Goal: Obtain resource: Download file/media

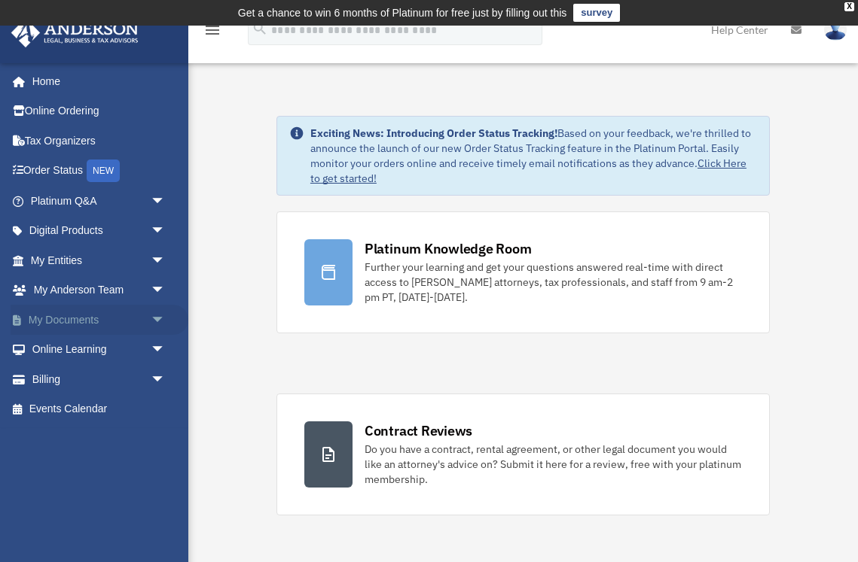
click at [152, 316] on span "arrow_drop_down" at bounding box center [166, 320] width 30 height 31
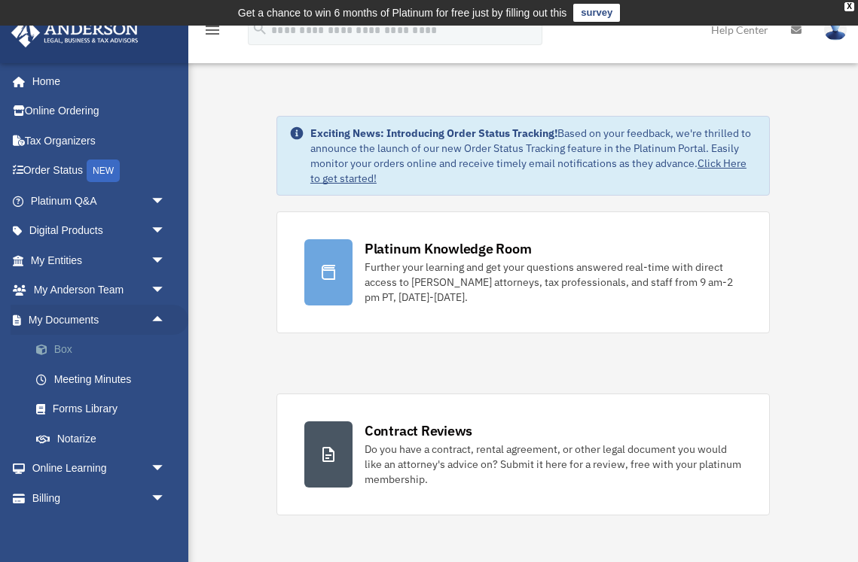
click at [121, 345] on link "Box" at bounding box center [104, 350] width 167 height 30
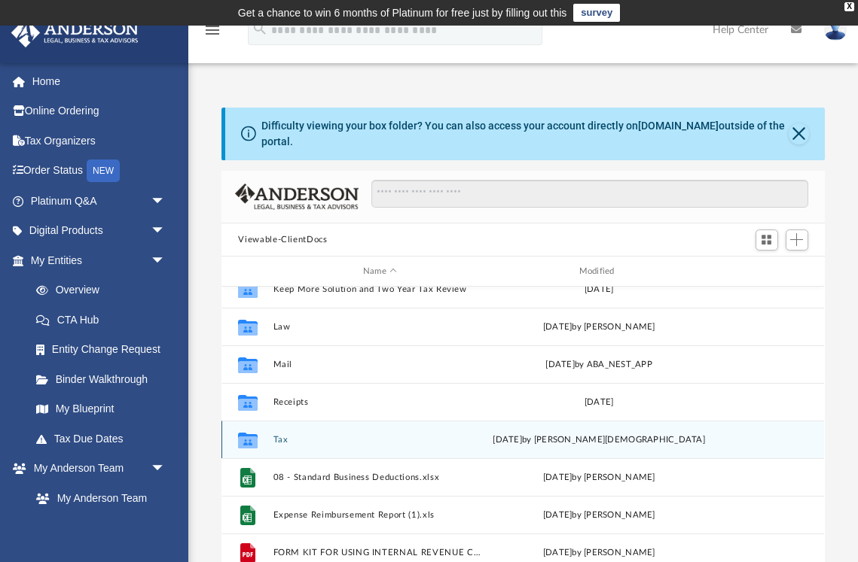
scroll to position [102, 0]
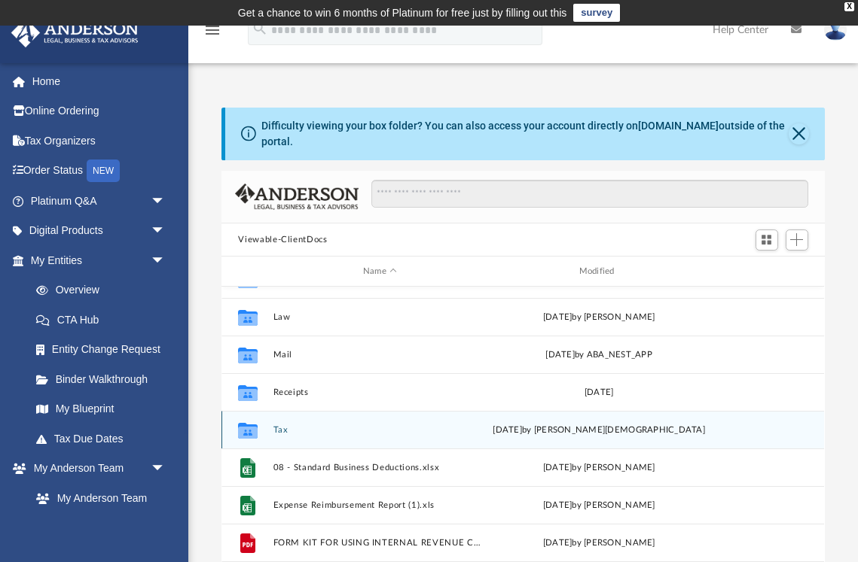
click at [280, 426] on button "Tax" at bounding box center [379, 430] width 213 height 10
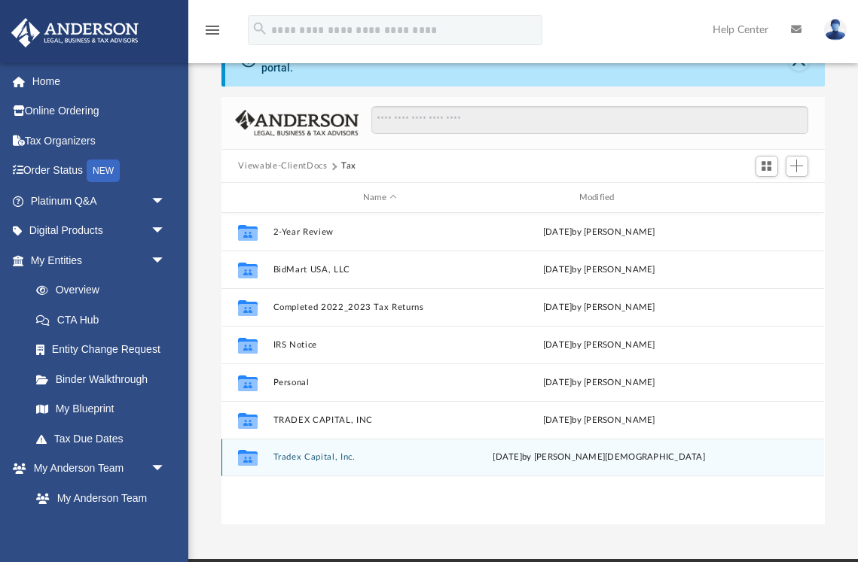
scroll to position [81, 0]
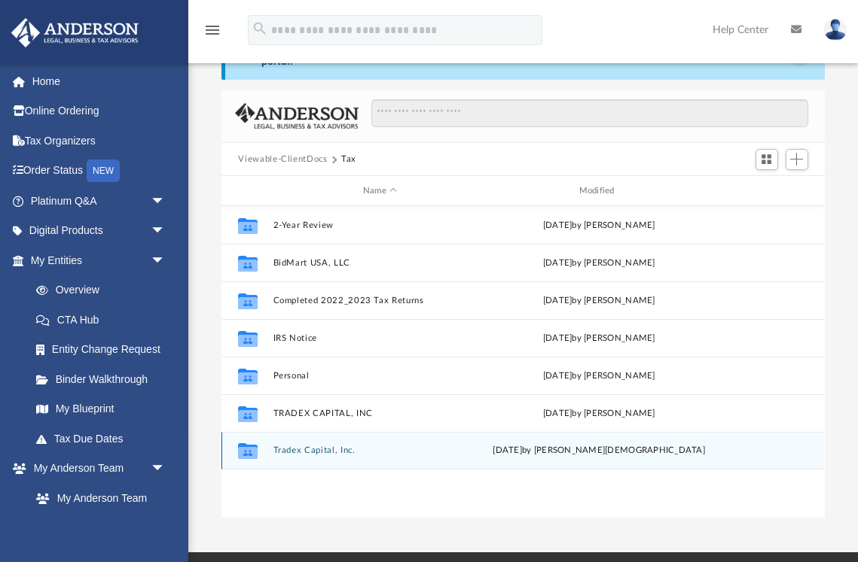
click at [282, 444] on div "Collaborated Folder Tradex Capital, Inc. Fri Oct 3 2025 by Oshee Jain" at bounding box center [522, 451] width 602 height 38
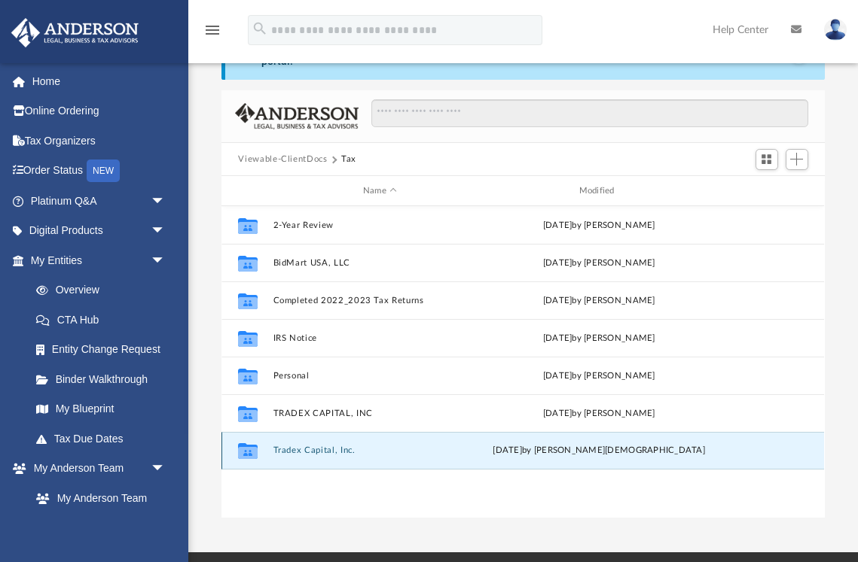
click at [282, 444] on div "Collaborated Folder Tradex Capital, Inc. Fri Oct 3 2025 by Oshee Jain" at bounding box center [522, 451] width 602 height 38
click at [285, 450] on button "Tradex Capital, Inc." at bounding box center [379, 451] width 213 height 10
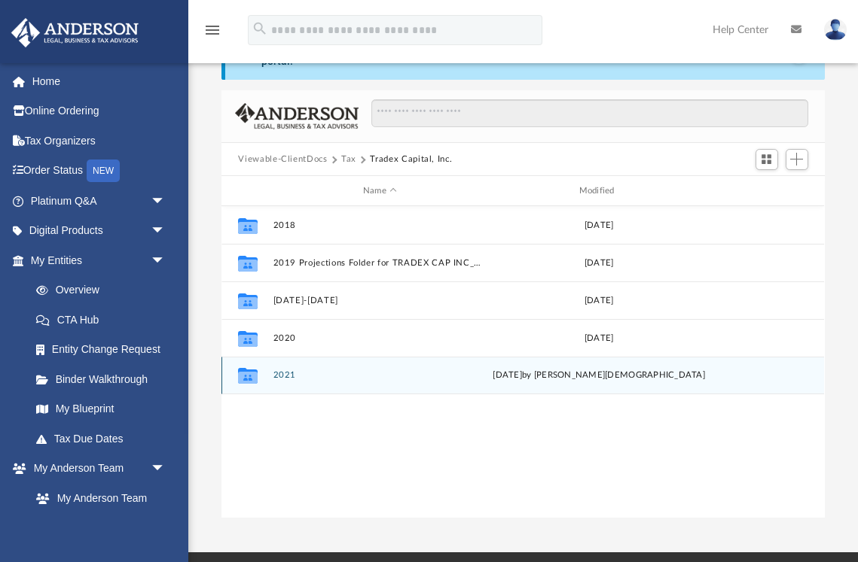
click at [286, 376] on button "2021" at bounding box center [379, 375] width 213 height 10
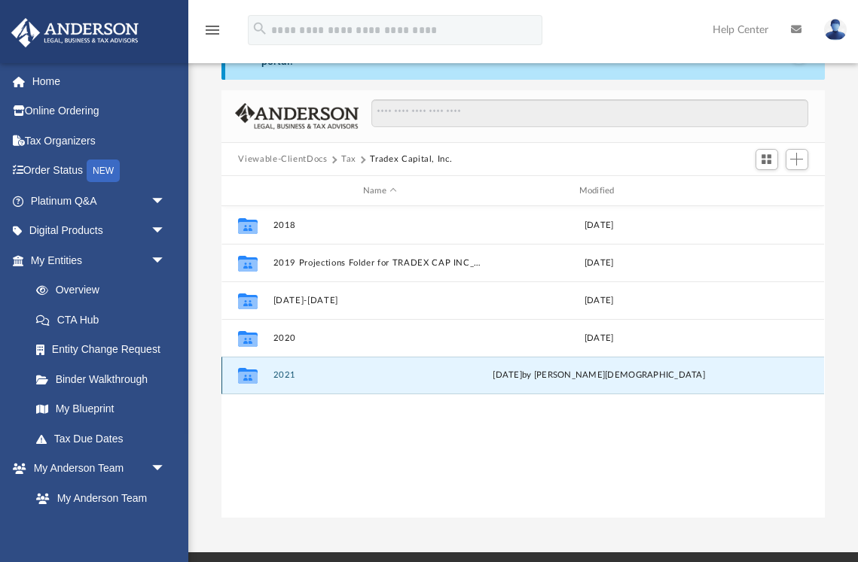
click at [286, 376] on button "2021" at bounding box center [379, 375] width 213 height 10
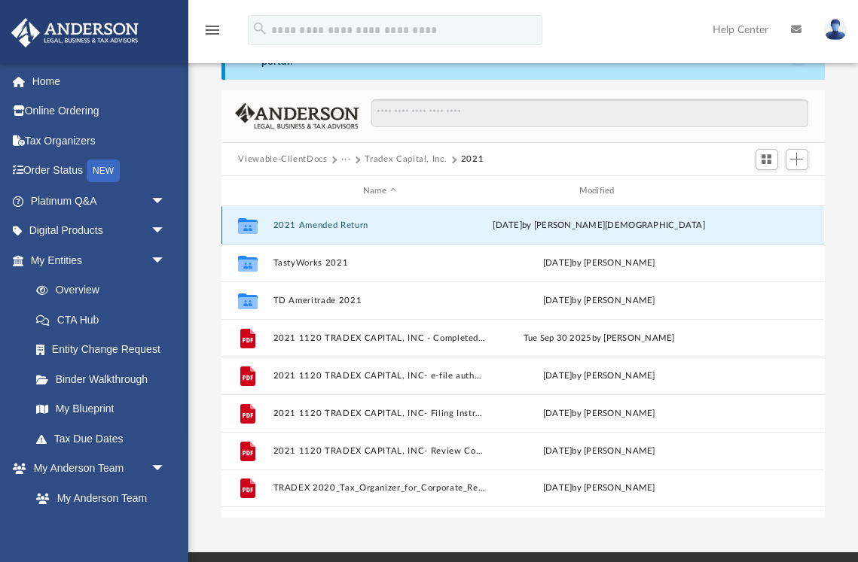
click at [316, 223] on button "2021 Amended Return" at bounding box center [379, 226] width 213 height 10
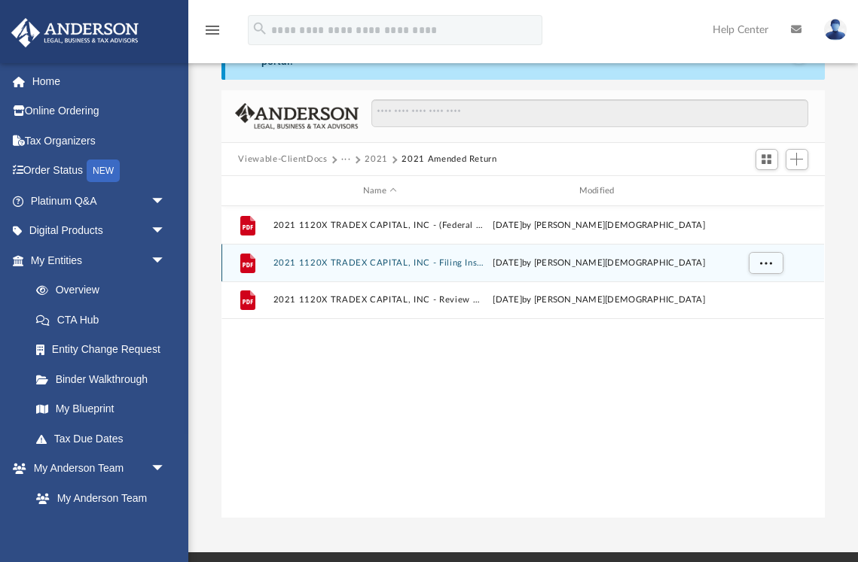
click at [322, 261] on button "2021 1120X TRADEX CAPITAL, INC - Filing Instructions.pdf" at bounding box center [379, 263] width 213 height 10
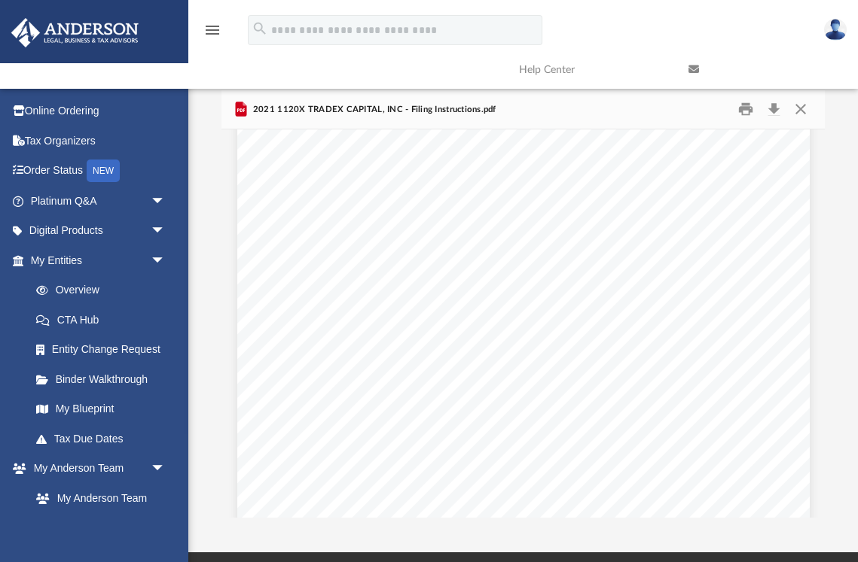
scroll to position [0, 0]
click at [747, 112] on button "Print" at bounding box center [745, 109] width 30 height 23
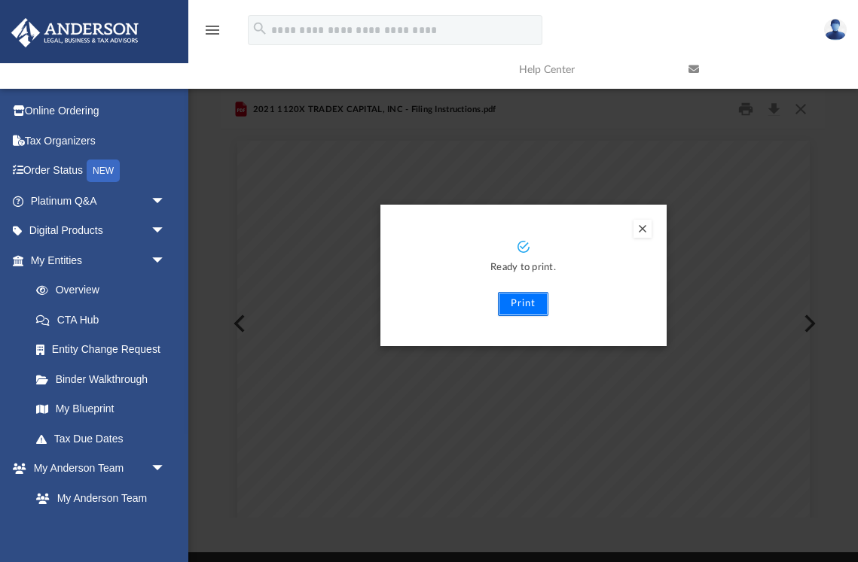
click at [532, 308] on button "Print" at bounding box center [523, 304] width 50 height 24
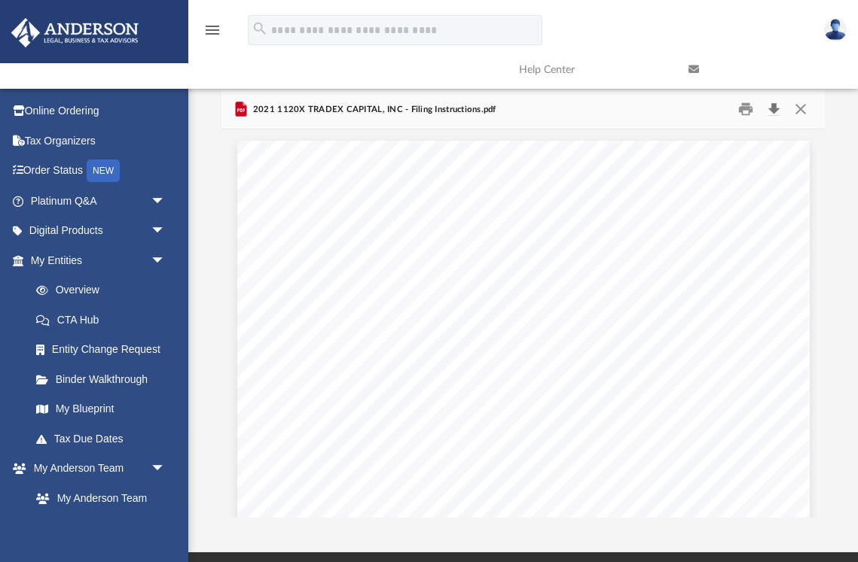
click at [776, 114] on button "Download" at bounding box center [774, 109] width 27 height 23
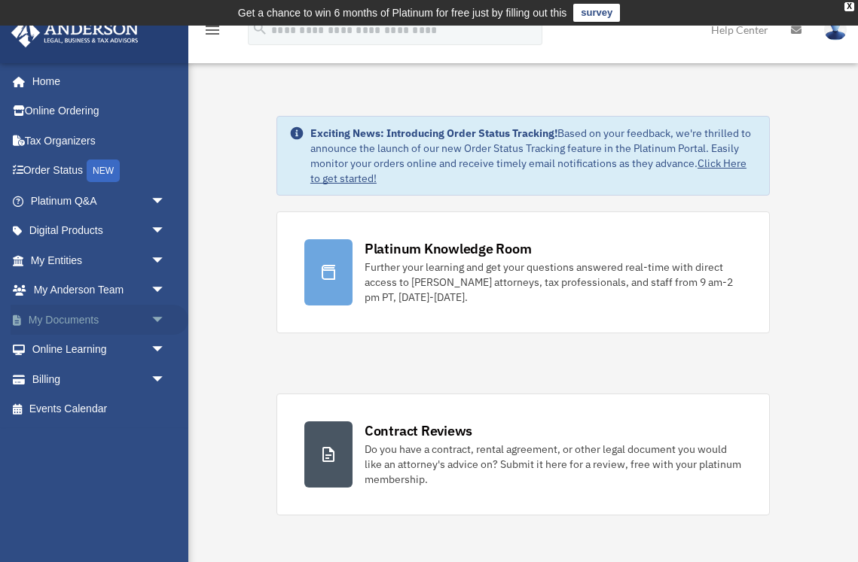
click at [125, 314] on link "My Documents arrow_drop_down" at bounding box center [100, 320] width 178 height 30
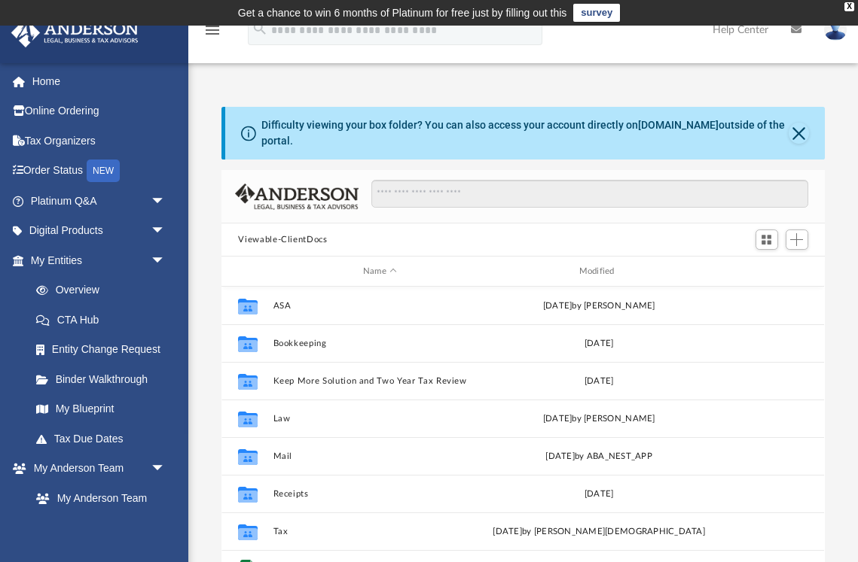
scroll to position [342, 602]
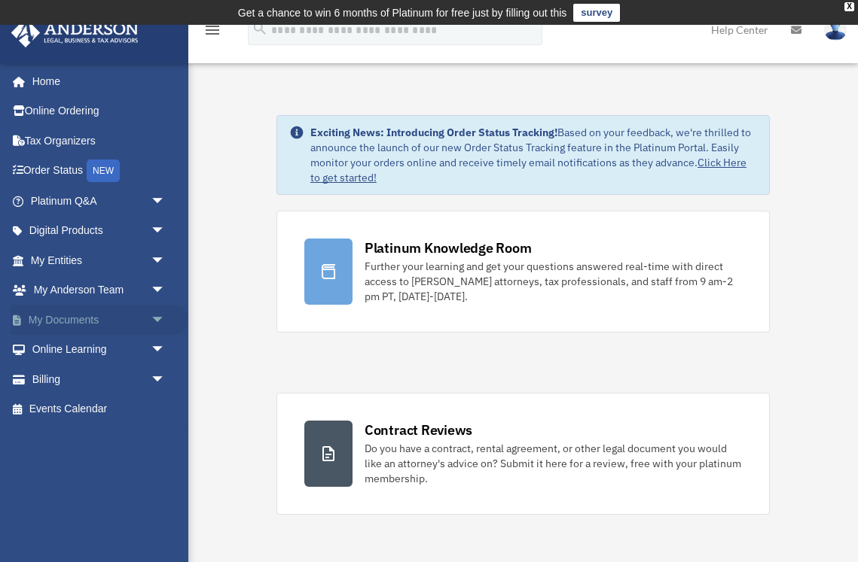
click at [132, 322] on link "My Documents arrow_drop_down" at bounding box center [100, 320] width 178 height 30
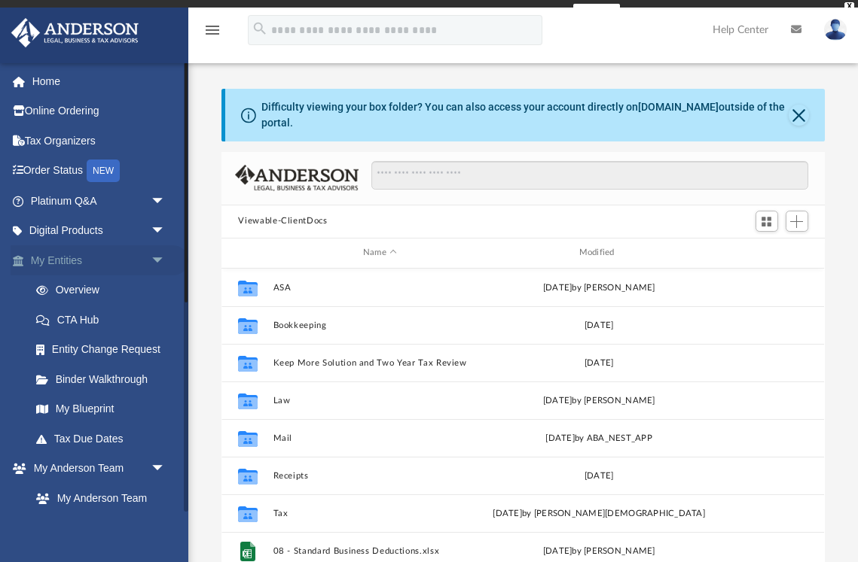
scroll to position [342, 602]
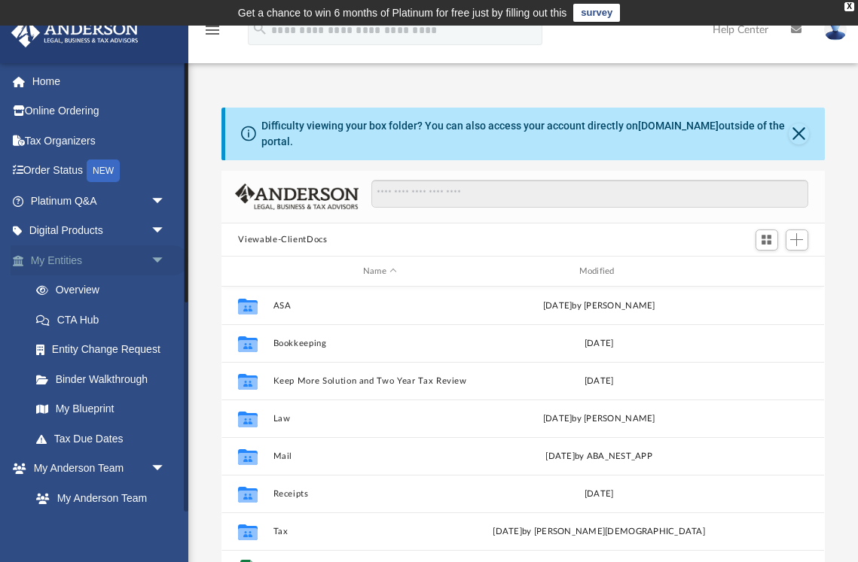
click at [151, 259] on span "arrow_drop_down" at bounding box center [166, 260] width 30 height 31
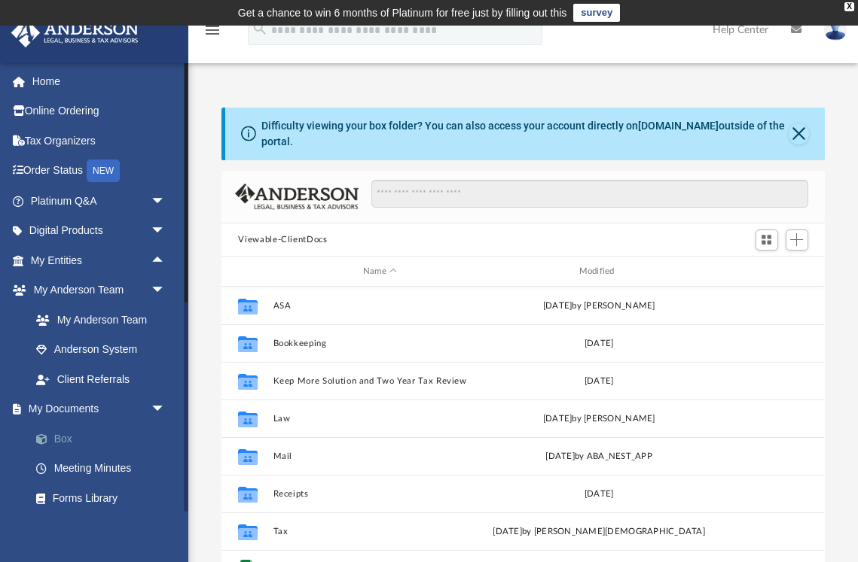
click at [59, 435] on link "Box" at bounding box center [104, 439] width 167 height 30
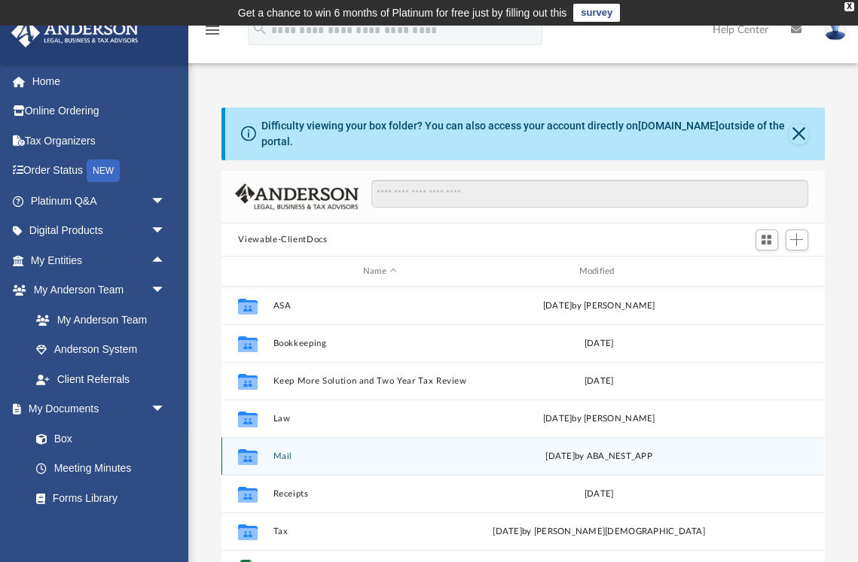
scroll to position [102, 0]
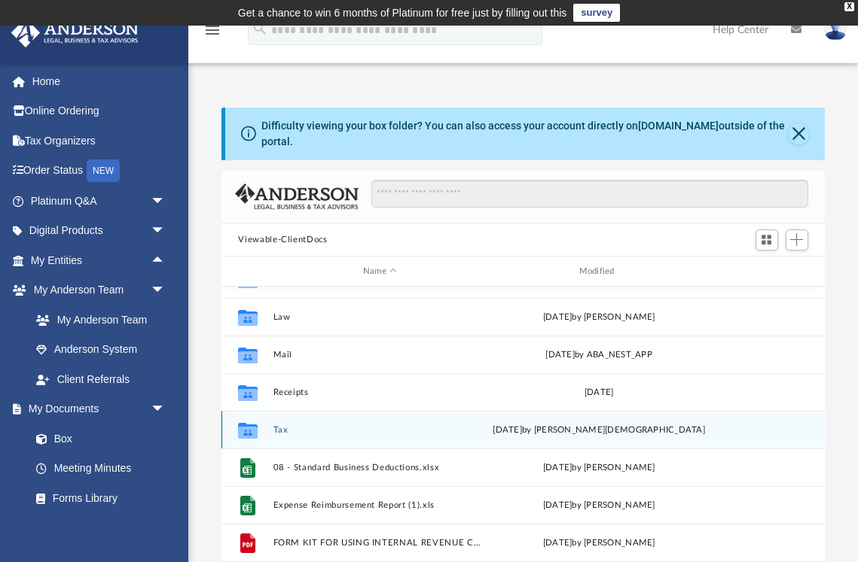
click at [340, 428] on button "Tax" at bounding box center [379, 430] width 213 height 10
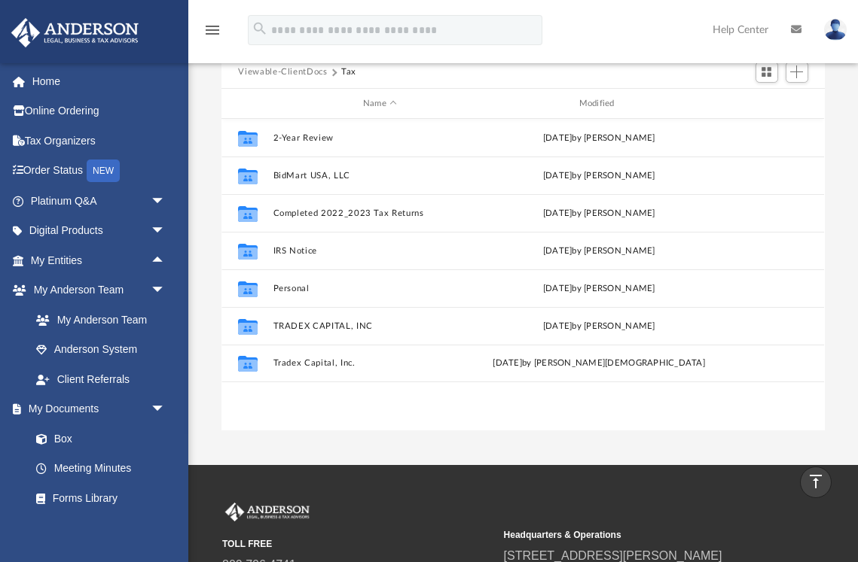
scroll to position [157, 0]
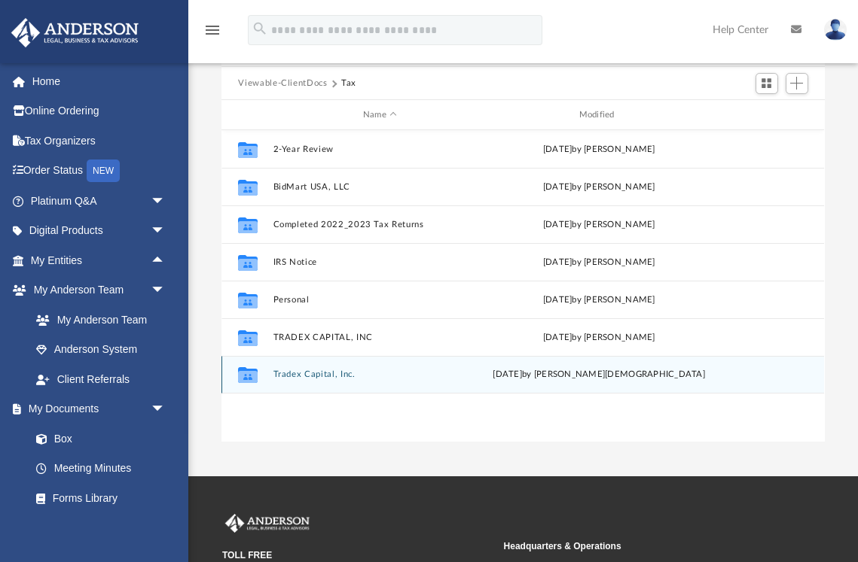
click at [287, 375] on button "Tradex Capital, Inc." at bounding box center [379, 375] width 213 height 10
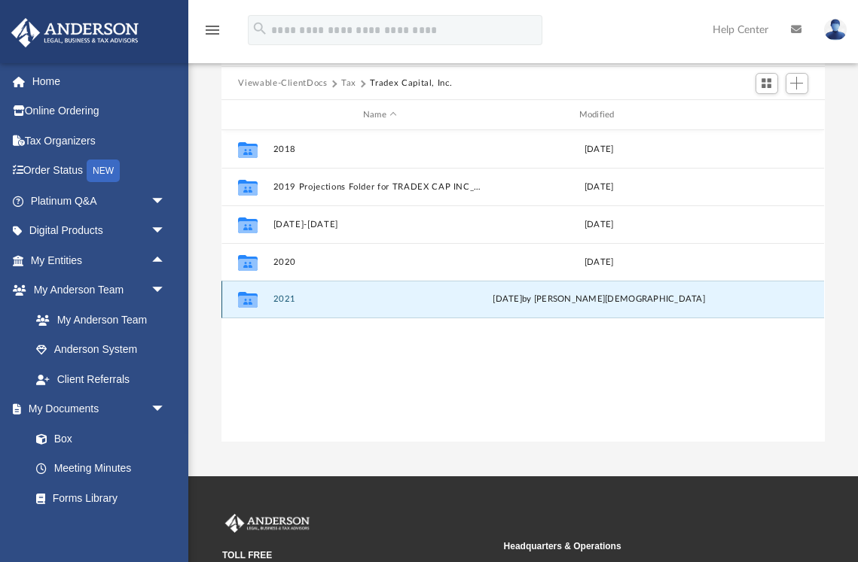
click at [299, 296] on button "2021" at bounding box center [379, 299] width 213 height 10
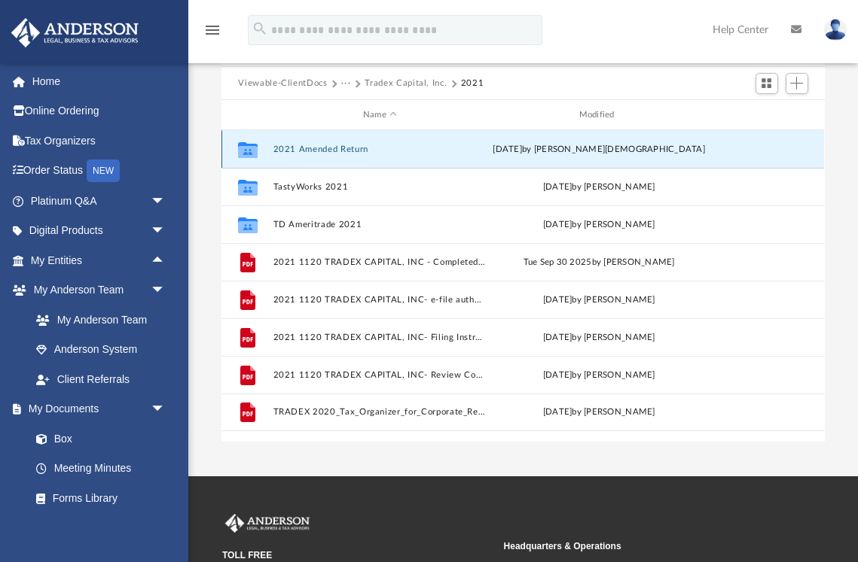
click at [459, 145] on button "2021 Amended Return" at bounding box center [379, 150] width 213 height 10
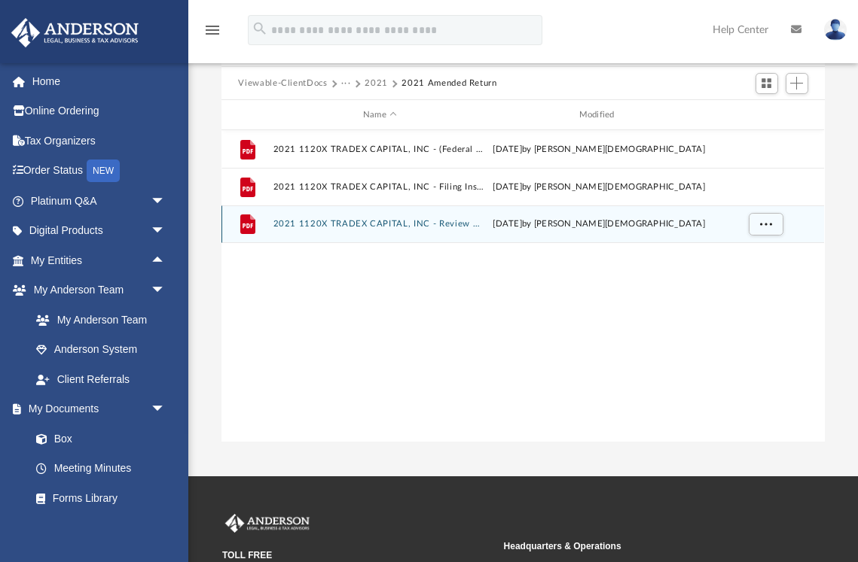
click at [380, 221] on button "2021 1120X TRADEX CAPITAL, INC - Review Copy.pdf" at bounding box center [379, 224] width 213 height 10
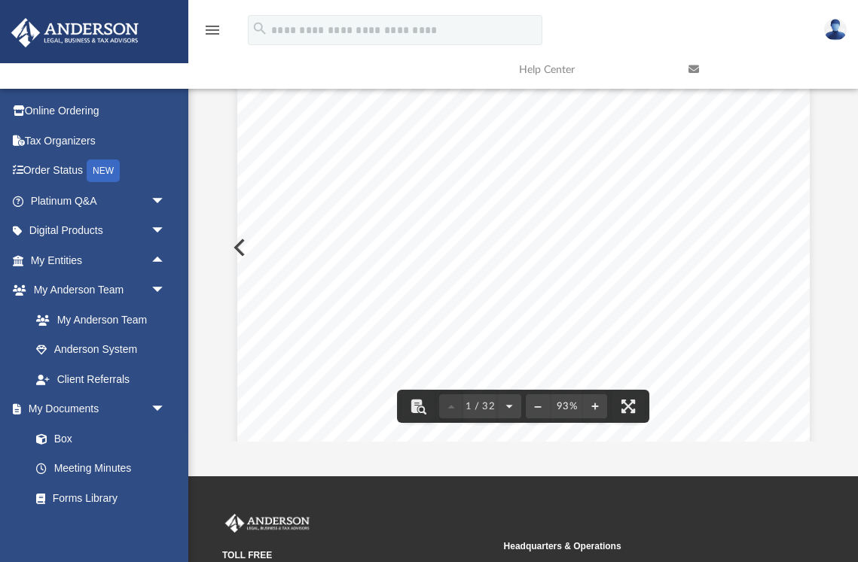
click at [238, 239] on div "126340 [DATE] REVIEW COPY [PERSON_NAME] GLOBAL BUSINESS GROUP, LLC [STREET_ADDR…" at bounding box center [523, 435] width 572 height 741
click at [241, 244] on div "126340 [DATE] REVIEW COPY [PERSON_NAME] GLOBAL BUSINESS GROUP, LLC [STREET_ADDR…" at bounding box center [523, 435] width 572 height 741
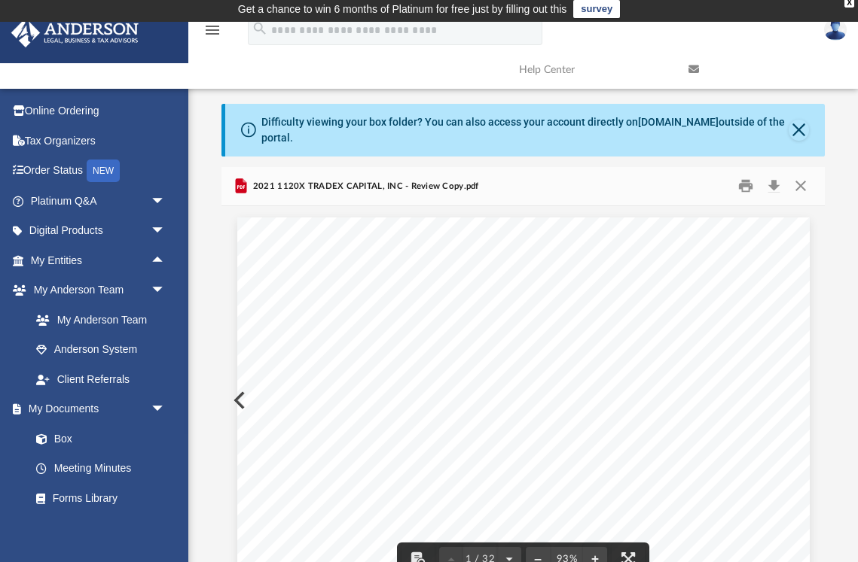
scroll to position [5, 0]
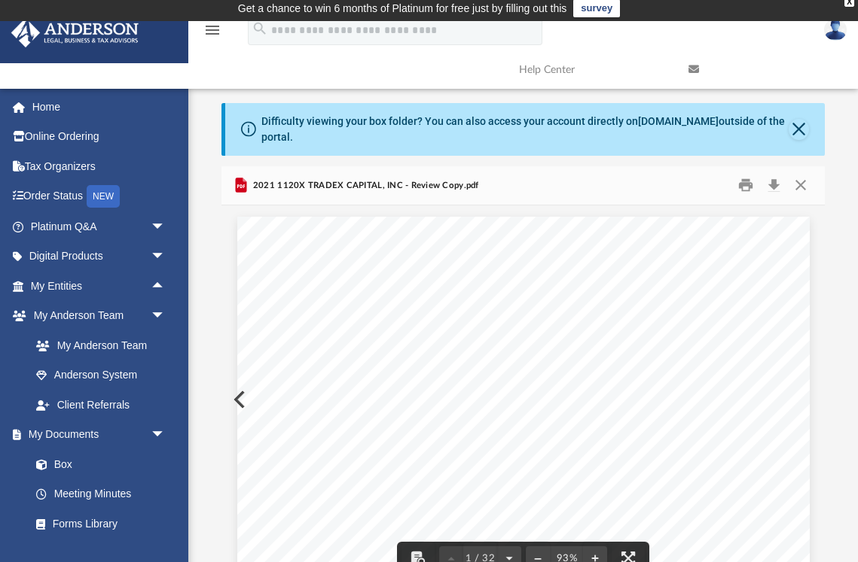
click at [799, 128] on button "Close" at bounding box center [798, 129] width 20 height 21
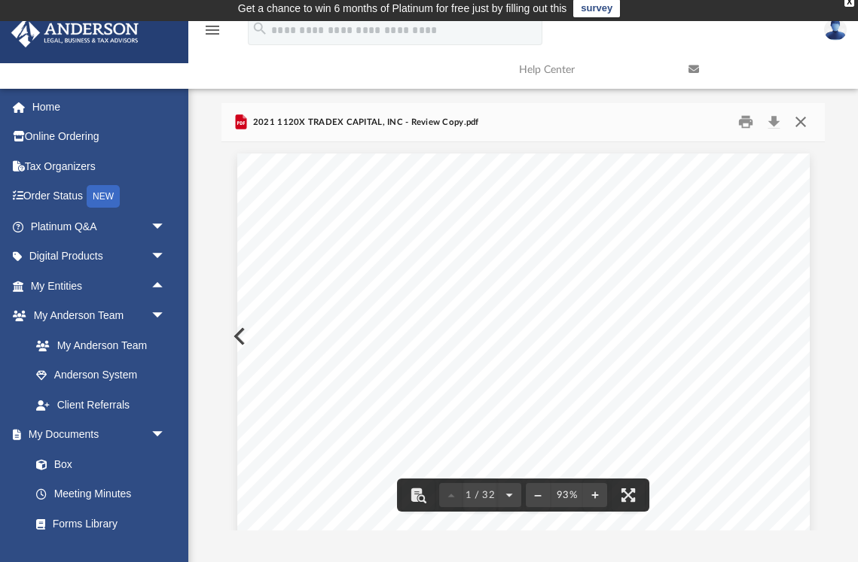
click at [803, 125] on button "Close" at bounding box center [800, 122] width 27 height 23
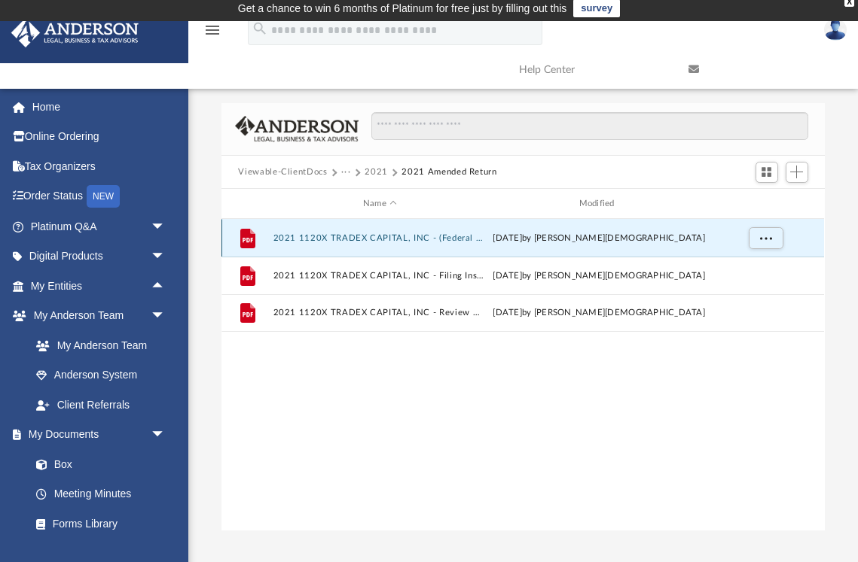
click at [370, 240] on button "2021 1120X TRADEX CAPITAL, INC - (Federal Form) Print, Sign & Mail.pdf" at bounding box center [379, 238] width 213 height 10
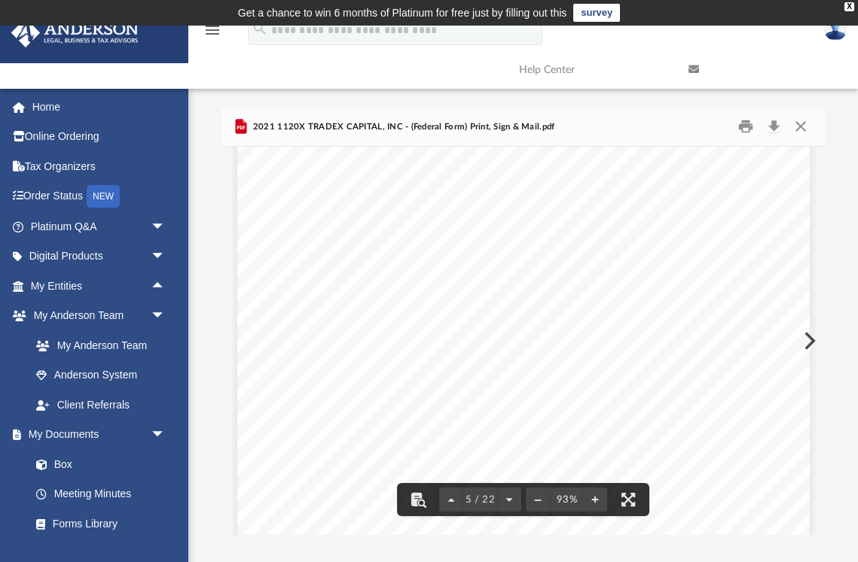
scroll to position [3031, 0]
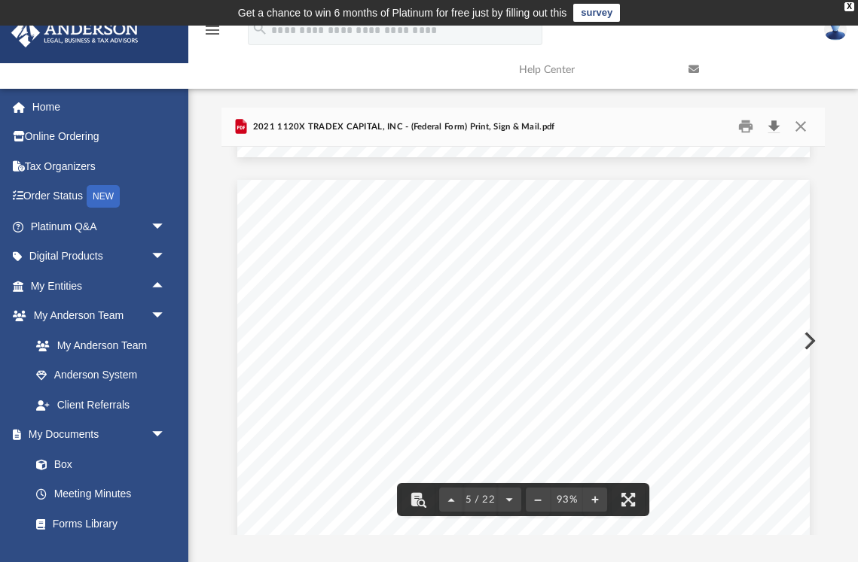
click at [772, 127] on button "Download" at bounding box center [774, 126] width 27 height 23
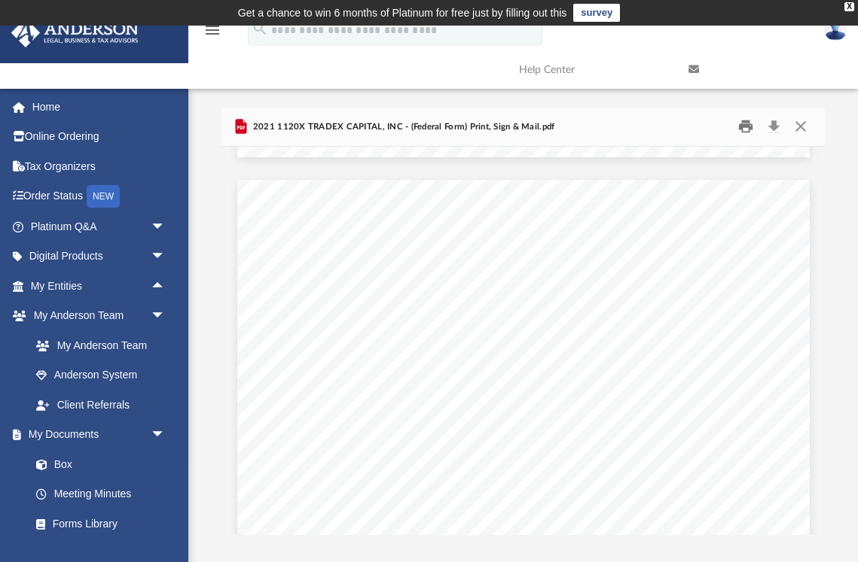
click at [748, 128] on button "Print" at bounding box center [745, 126] width 30 height 23
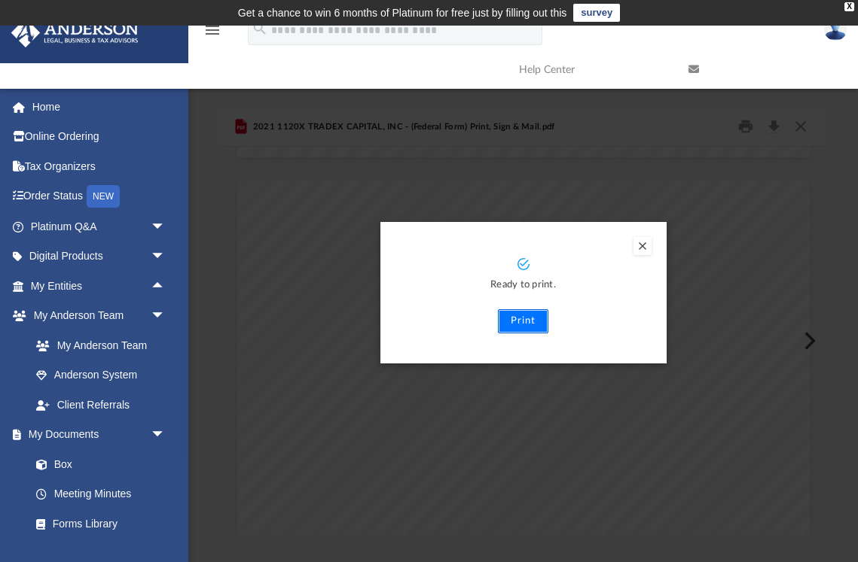
click at [519, 324] on button "Print" at bounding box center [523, 321] width 50 height 24
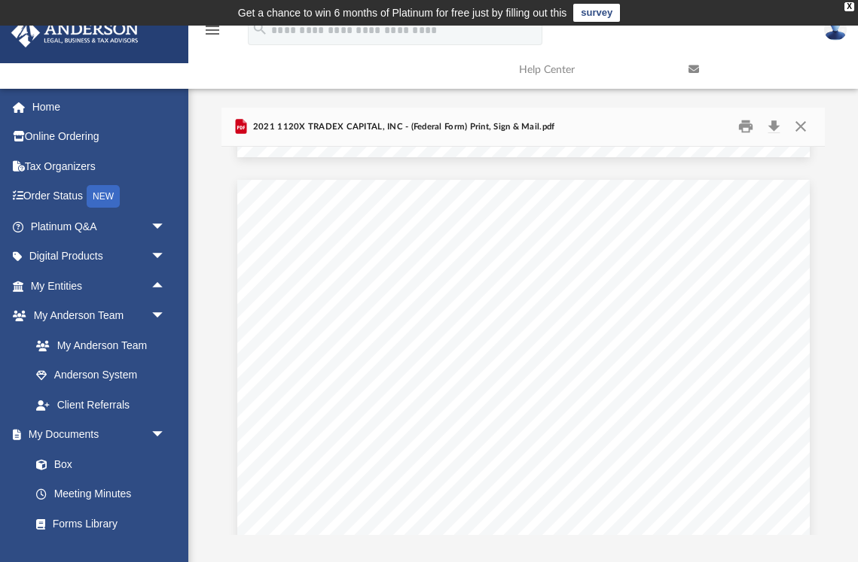
click at [806, 68] on link at bounding box center [761, 69] width 169 height 59
